Goal: Task Accomplishment & Management: Complete application form

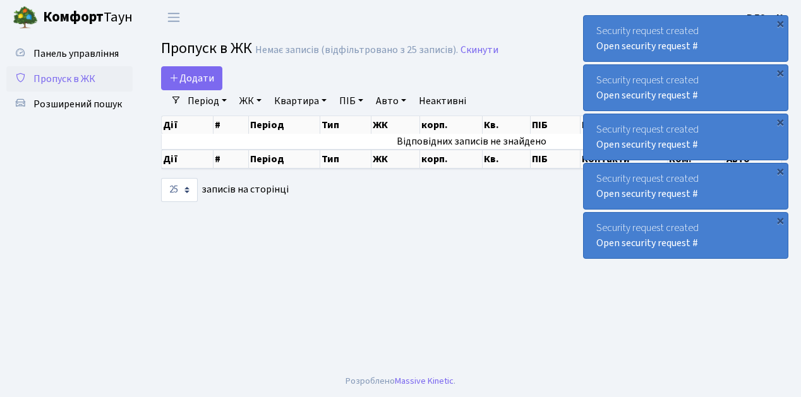
select select "25"
click at [206, 77] on span "Додати" at bounding box center [191, 78] width 45 height 14
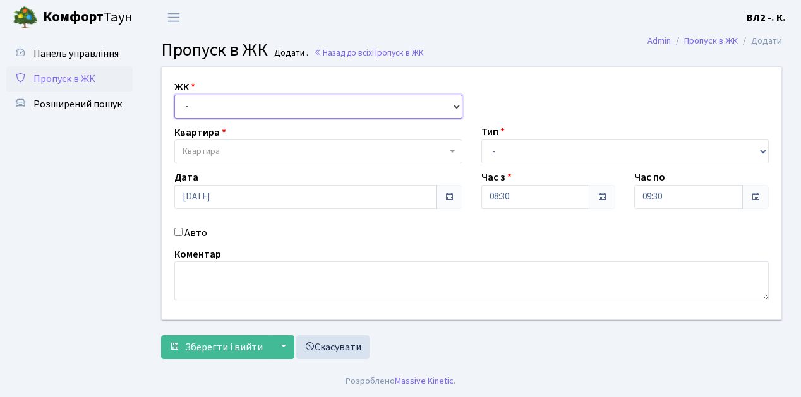
click at [219, 102] on select "- ВЛ1, Ужгородський пров., 4/1 ВЛ2, Голосіївський просп., 76 ВЛ3, пр.Голосіївсь…" at bounding box center [318, 107] width 288 height 24
select select "317"
click at [174, 95] on select "- ВЛ1, Ужгородський пров., 4/1 ВЛ2, Голосіївський просп., 76 ВЛ3, пр.Голосіївсь…" at bounding box center [318, 107] width 288 height 24
select select
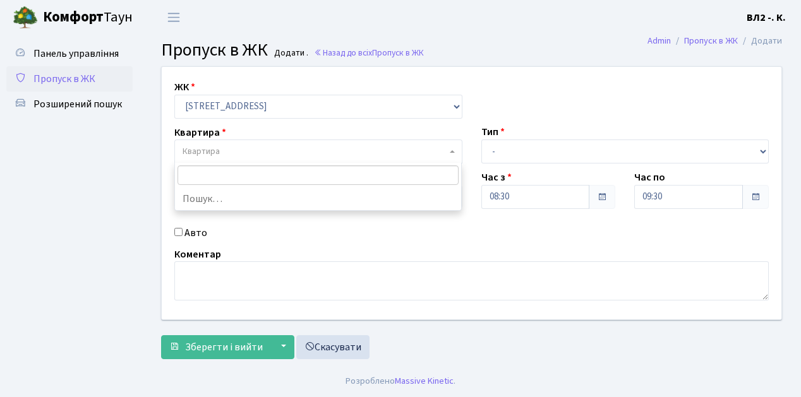
click at [226, 148] on span "Квартира" at bounding box center [315, 151] width 264 height 13
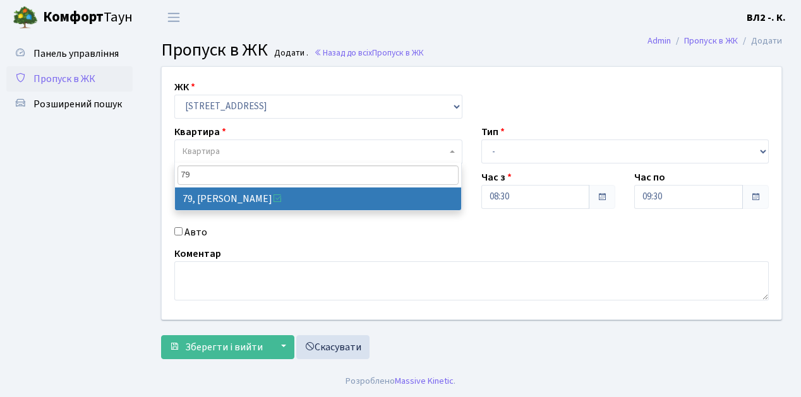
type input "79"
select select "38176"
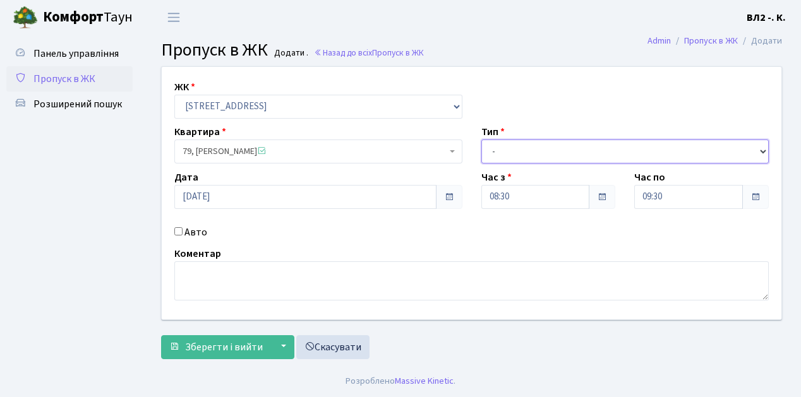
click at [498, 151] on select "- Доставка Таксі Гості Сервіс" at bounding box center [625, 152] width 288 height 24
select select "1"
click at [481, 140] on select "- Доставка Таксі Гості Сервіс" at bounding box center [625, 152] width 288 height 24
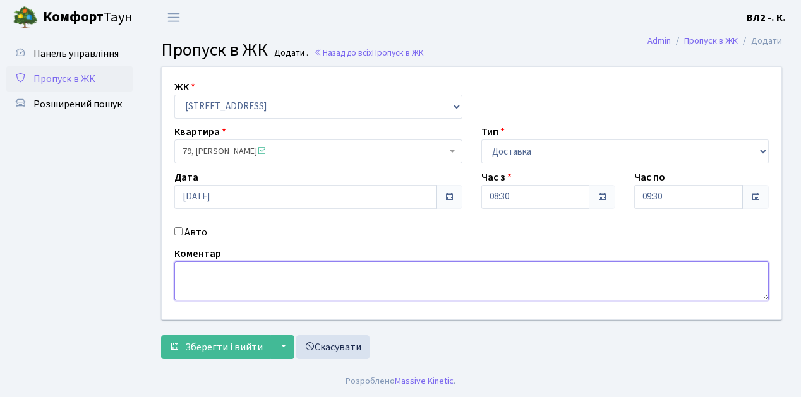
click at [206, 280] on textarea at bounding box center [471, 281] width 595 height 39
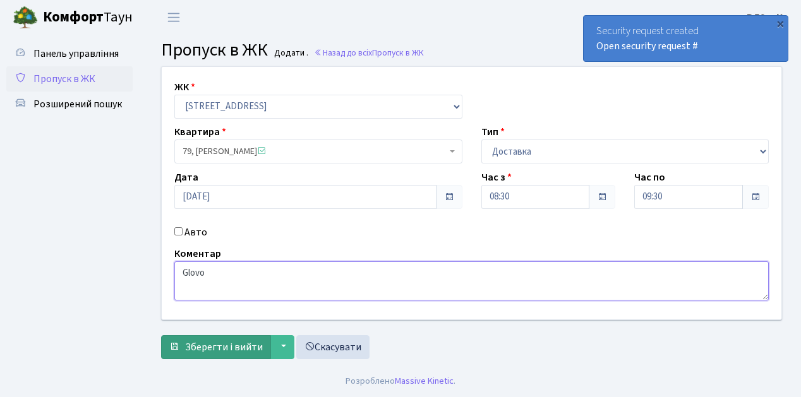
type textarea "Glovo"
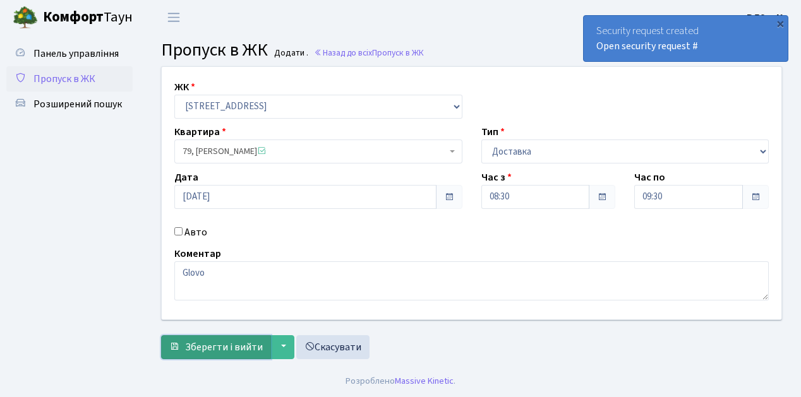
click at [228, 349] on span "Зберегти і вийти" at bounding box center [224, 348] width 78 height 14
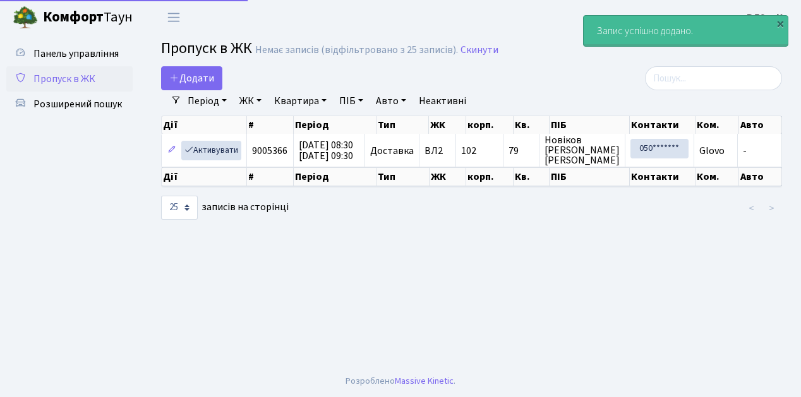
select select "25"
